Goal: Information Seeking & Learning: Find specific fact

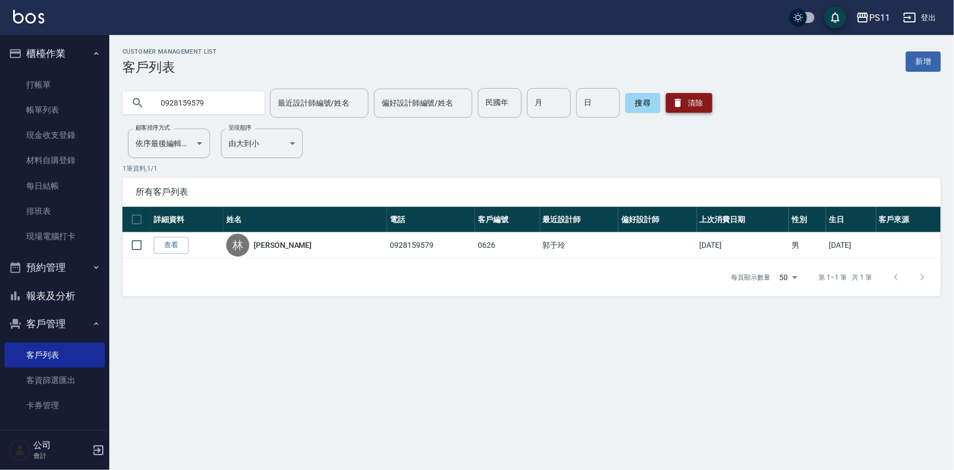
click at [673, 105] on icon "button" at bounding box center [677, 102] width 11 height 11
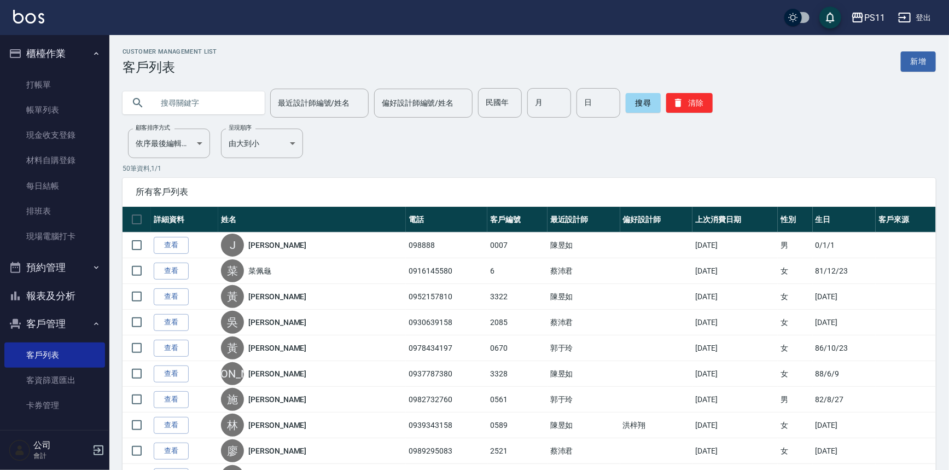
click at [228, 96] on input "text" at bounding box center [204, 103] width 103 height 30
type input "0970960646"
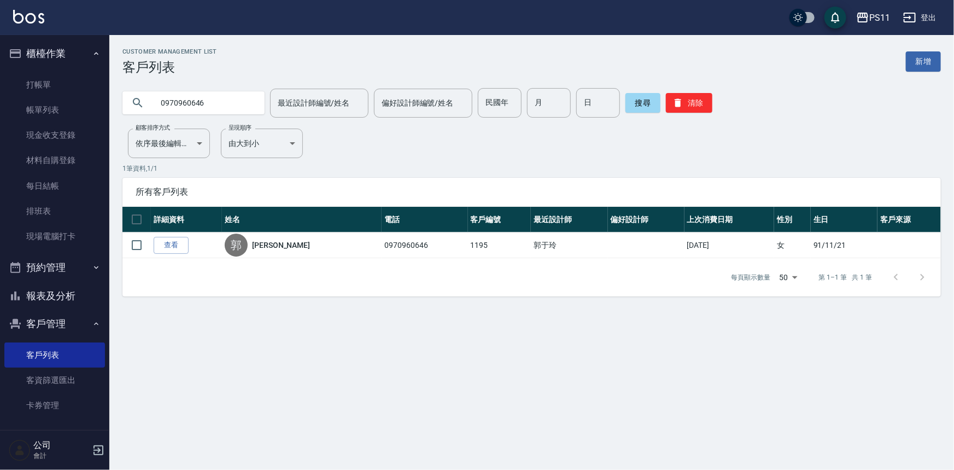
click at [180, 240] on link "查看" at bounding box center [171, 245] width 35 height 17
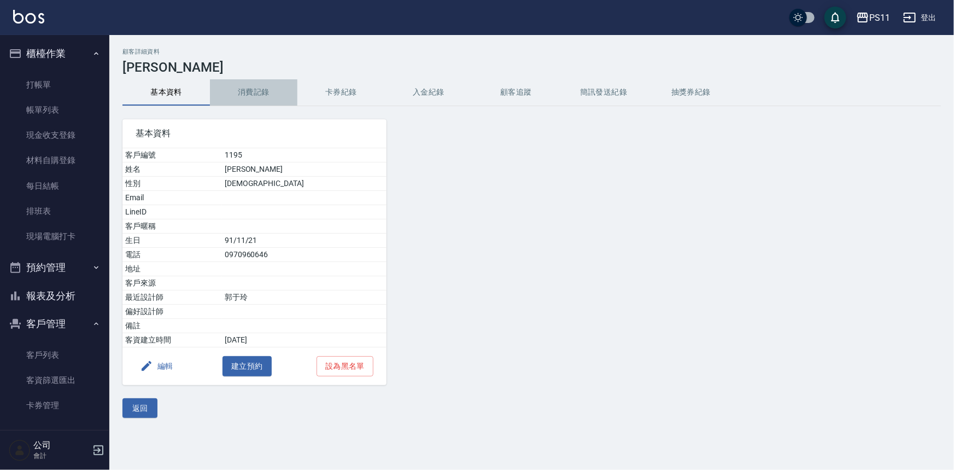
click at [252, 91] on button "消費記錄" at bounding box center [253, 92] width 87 height 26
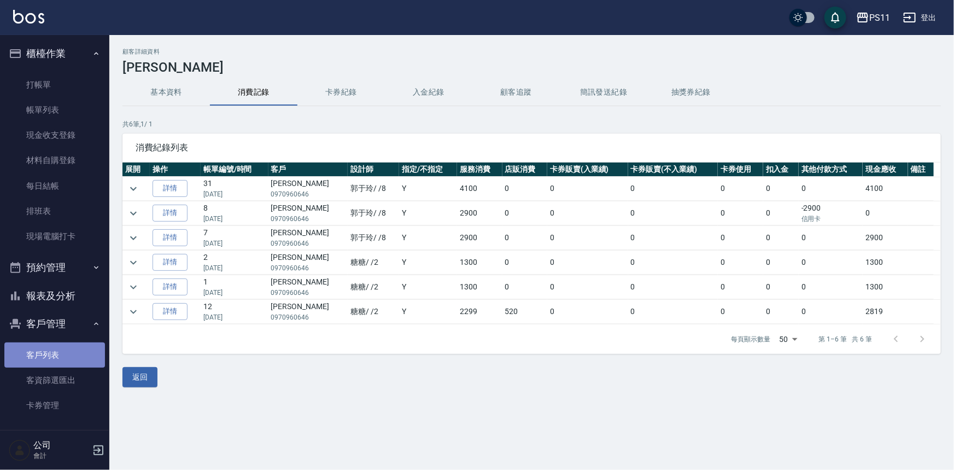
click at [68, 355] on link "客戶列表" at bounding box center [54, 354] width 101 height 25
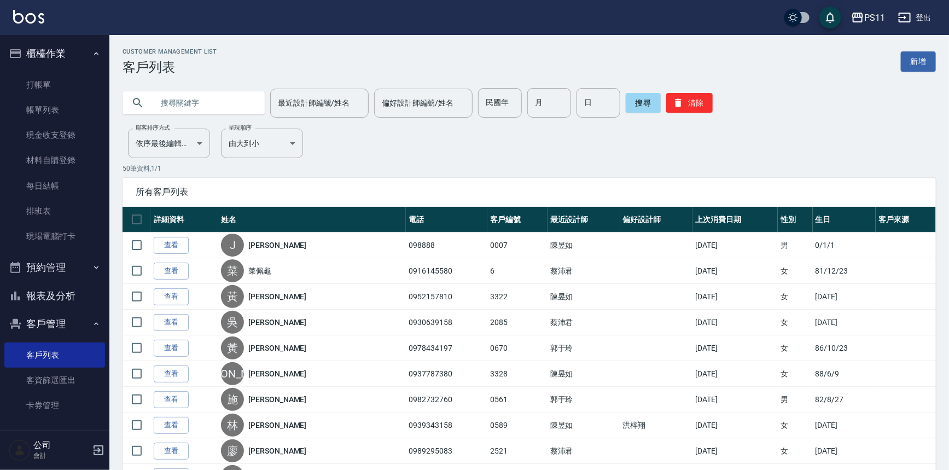
click at [223, 106] on input "text" at bounding box center [204, 103] width 103 height 30
type input "0978065280"
